Goal: Transaction & Acquisition: Obtain resource

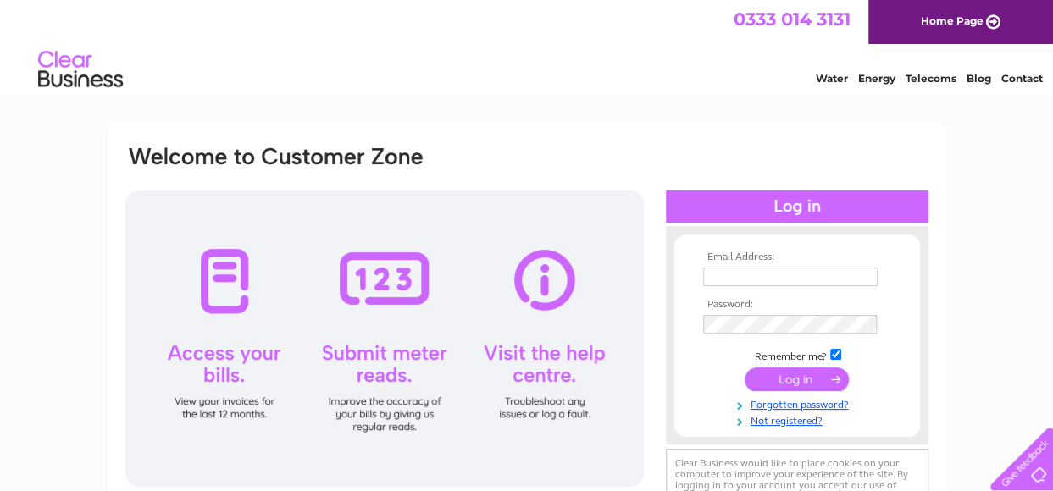
type input "[EMAIL_ADDRESS][DOMAIN_NAME]"
click at [778, 377] on input "submit" at bounding box center [797, 380] width 104 height 24
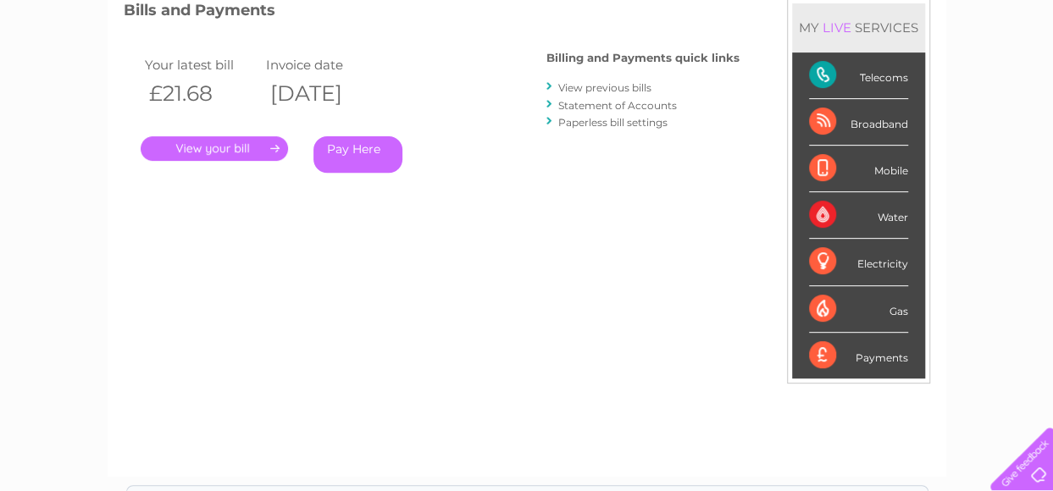
scroll to position [85, 0]
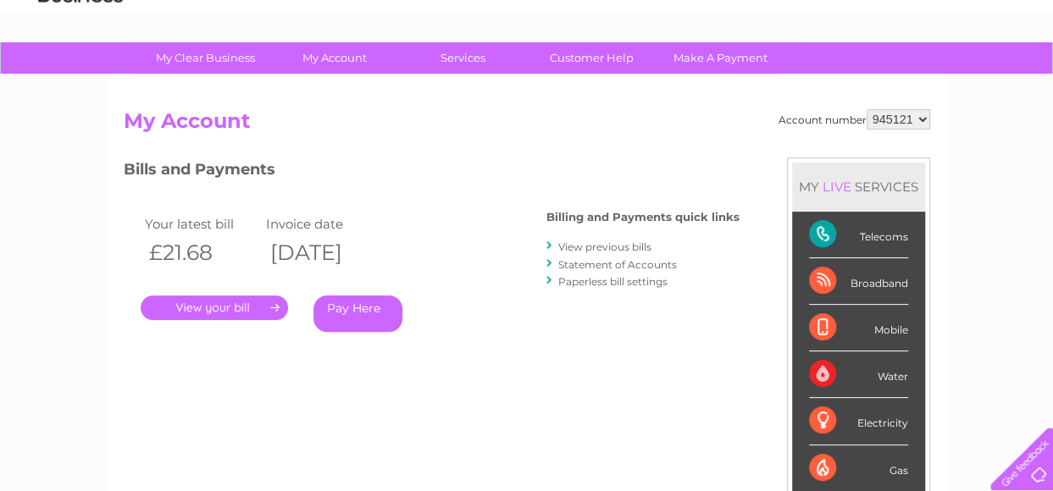
click at [597, 241] on link "View previous bills" at bounding box center [604, 247] width 93 height 13
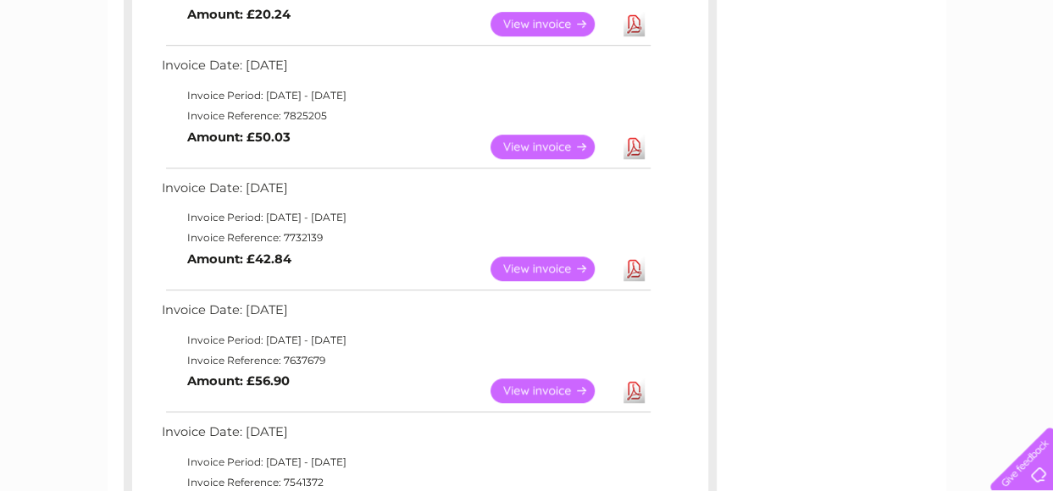
scroll to position [593, 0]
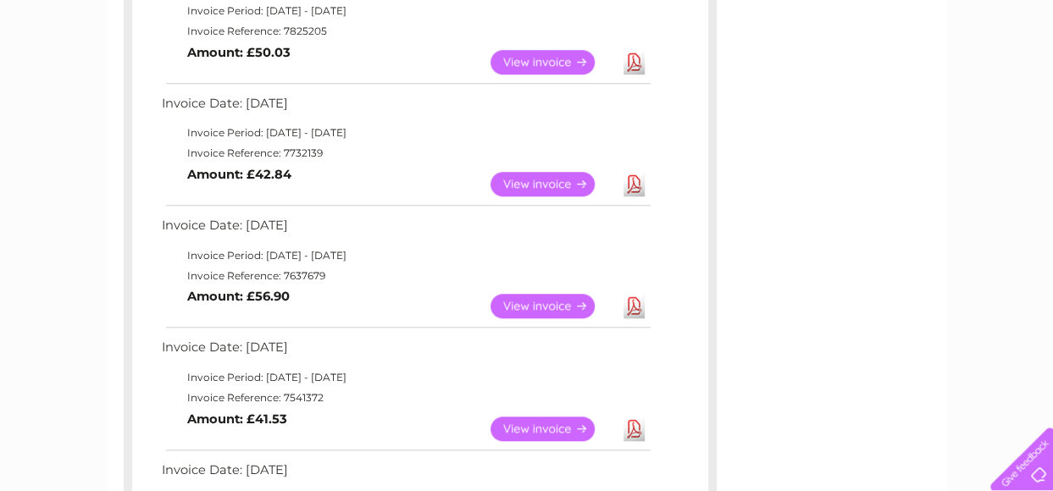
click at [545, 426] on link "View" at bounding box center [552, 429] width 125 height 25
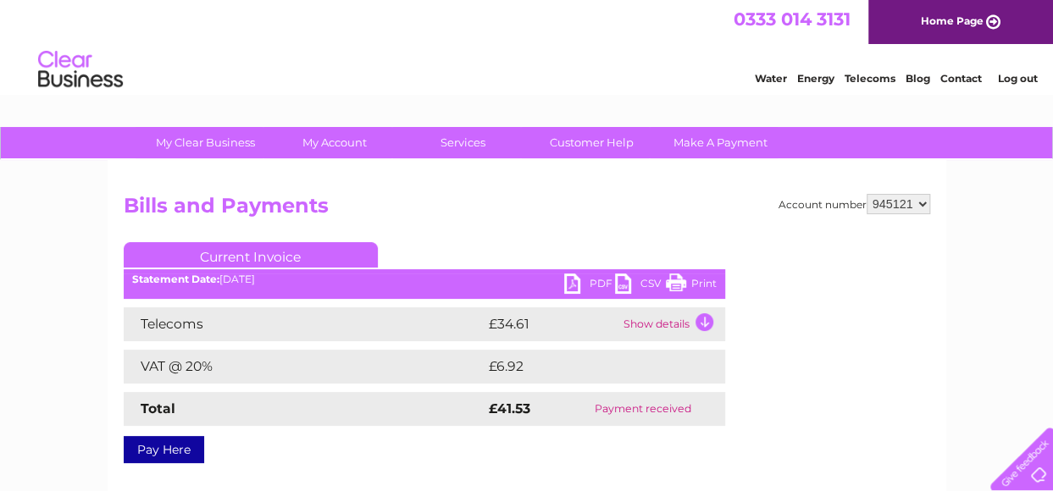
click at [651, 329] on td "Show details" at bounding box center [672, 324] width 106 height 34
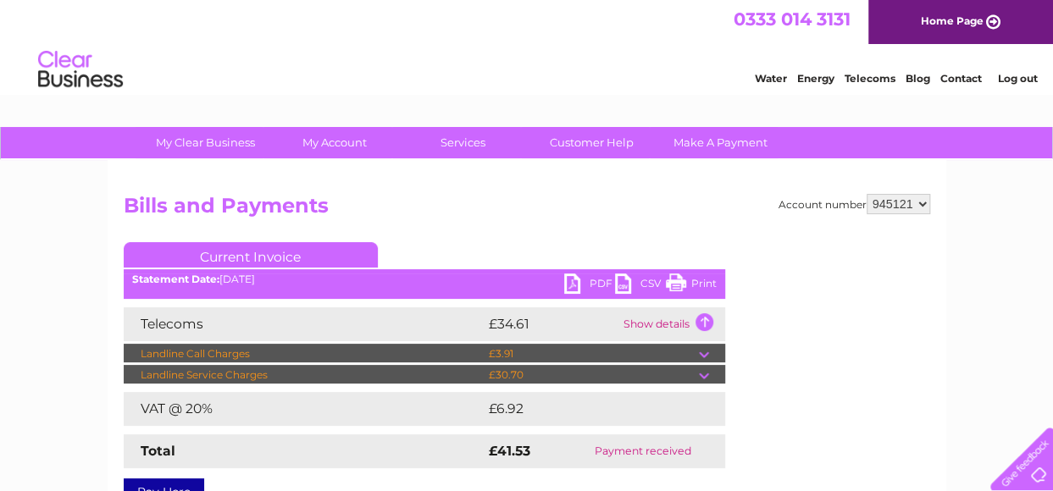
click at [590, 282] on link "PDF" at bounding box center [589, 286] width 51 height 25
click at [590, 275] on link "PDF" at bounding box center [589, 286] width 51 height 25
click at [593, 285] on link "PDF" at bounding box center [589, 286] width 51 height 25
